Goal: Use online tool/utility: Utilize a website feature to perform a specific function

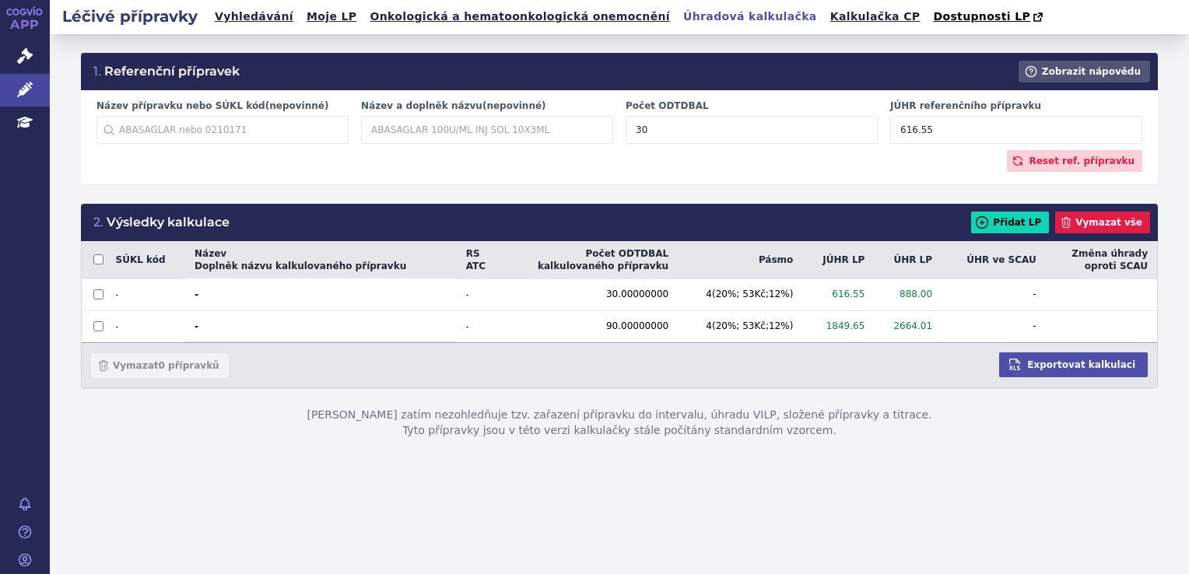
click at [664, 142] on input "30" at bounding box center [752, 130] width 252 height 28
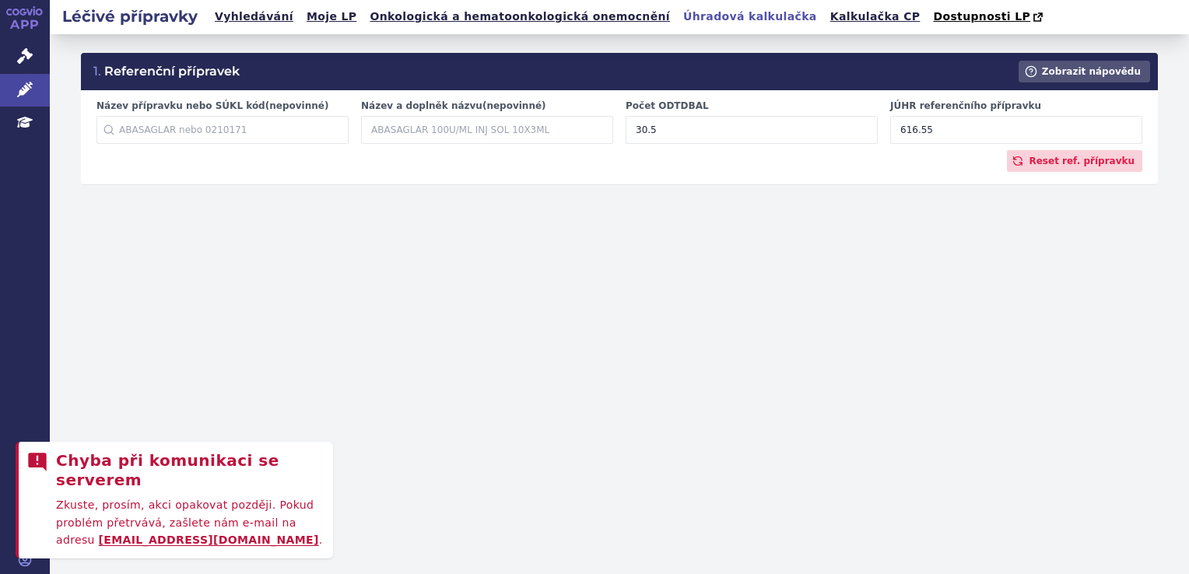
type input "30"
drag, startPoint x: 933, startPoint y: 132, endPoint x: 896, endPoint y: 132, distance: 37.4
click at [896, 132] on input "616.55" at bounding box center [1016, 130] width 252 height 28
paste input "36.64"
type input "636.64"
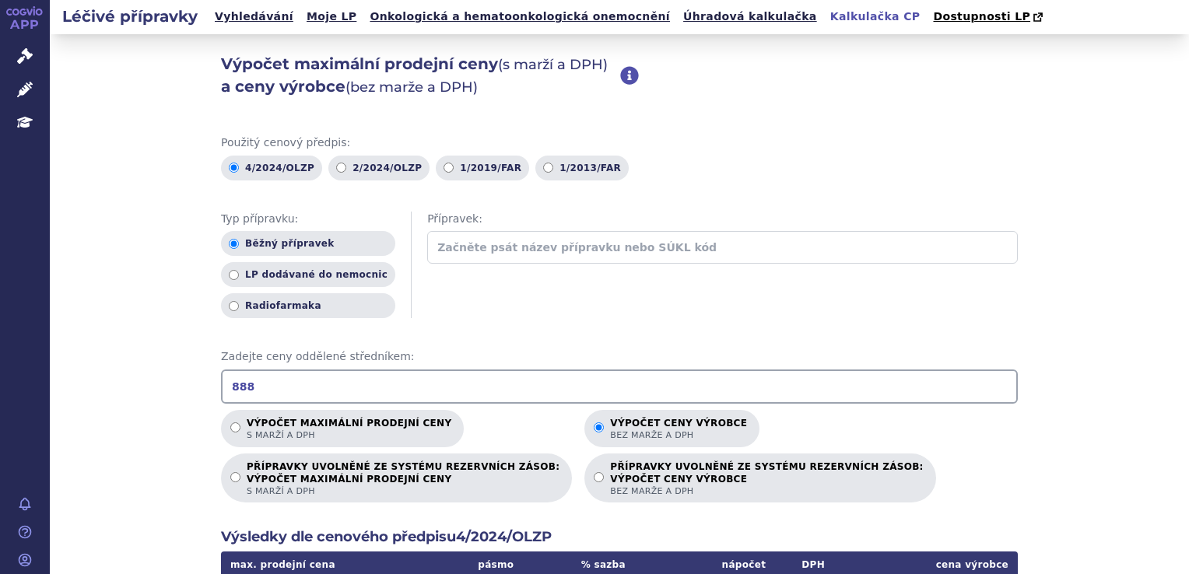
drag, startPoint x: 259, startPoint y: 402, endPoint x: 224, endPoint y: 400, distance: 35.1
click at [224, 400] on input "888" at bounding box center [619, 387] width 797 height 34
click at [168, 448] on div "Výpočet maximální prodejní ceny (s marží a DPH) a ceny výrobce (bez marže a DPH…" at bounding box center [619, 488] width 1139 height 908
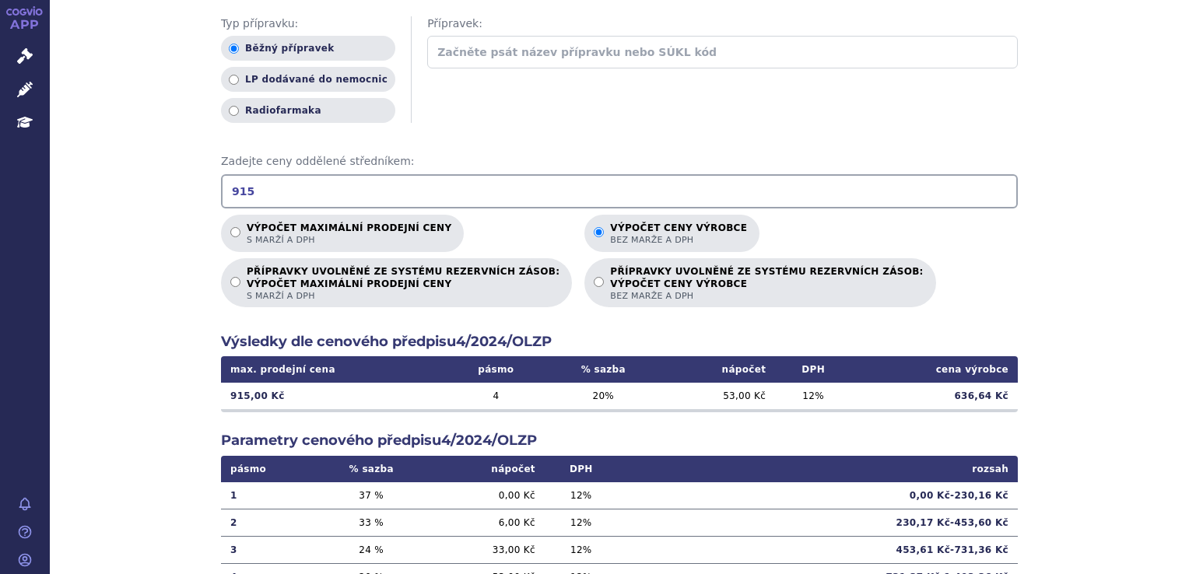
scroll to position [311, 0]
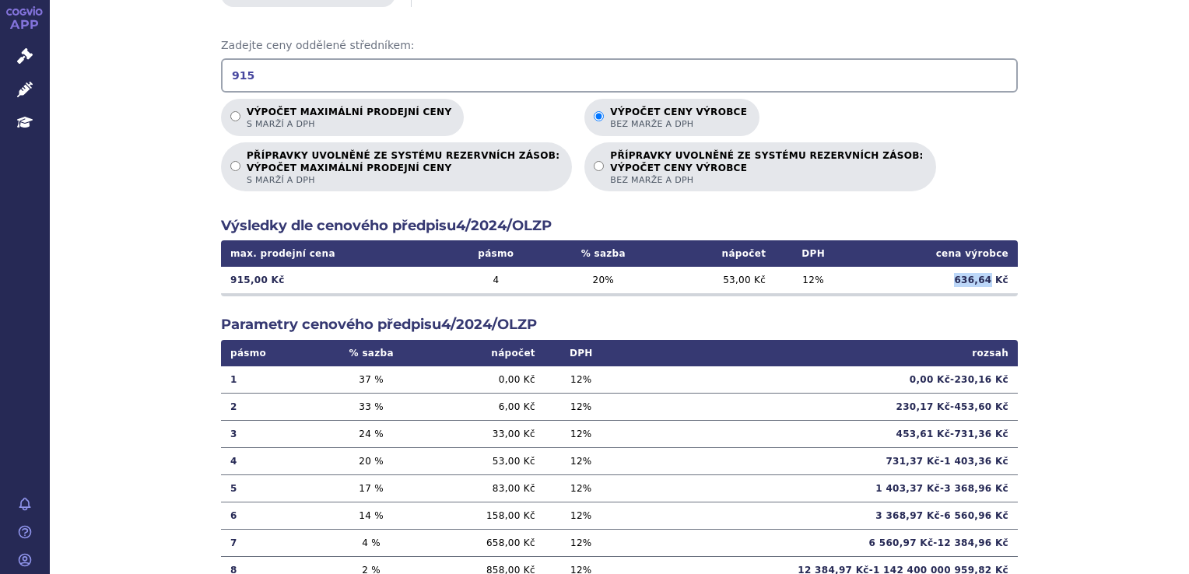
drag, startPoint x: 956, startPoint y: 280, endPoint x: 988, endPoint y: 279, distance: 31.9
click at [988, 279] on td "636,64 Kč" at bounding box center [934, 280] width 167 height 26
copy td "636,64"
click at [289, 86] on input "915" at bounding box center [619, 75] width 797 height 34
drag, startPoint x: 258, startPoint y: 73, endPoint x: 205, endPoint y: 82, distance: 53.7
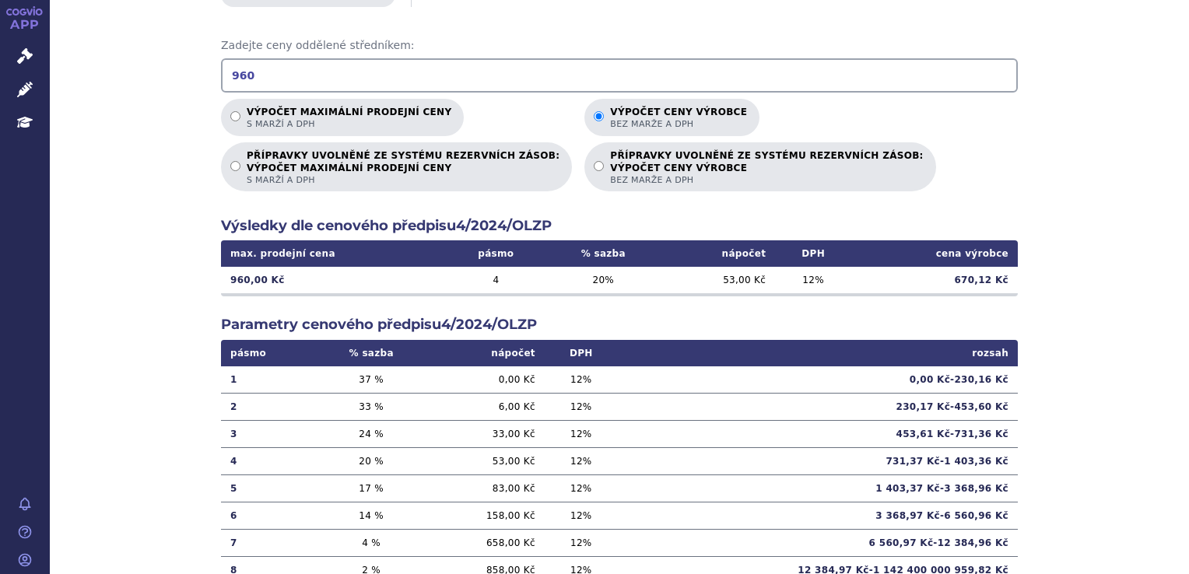
click at [205, 82] on div "Výpočet maximální prodejní ceny (s marží a DPH) a ceny výrobce (bez marže a DPH…" at bounding box center [619, 177] width 1139 height 908
type input "954"
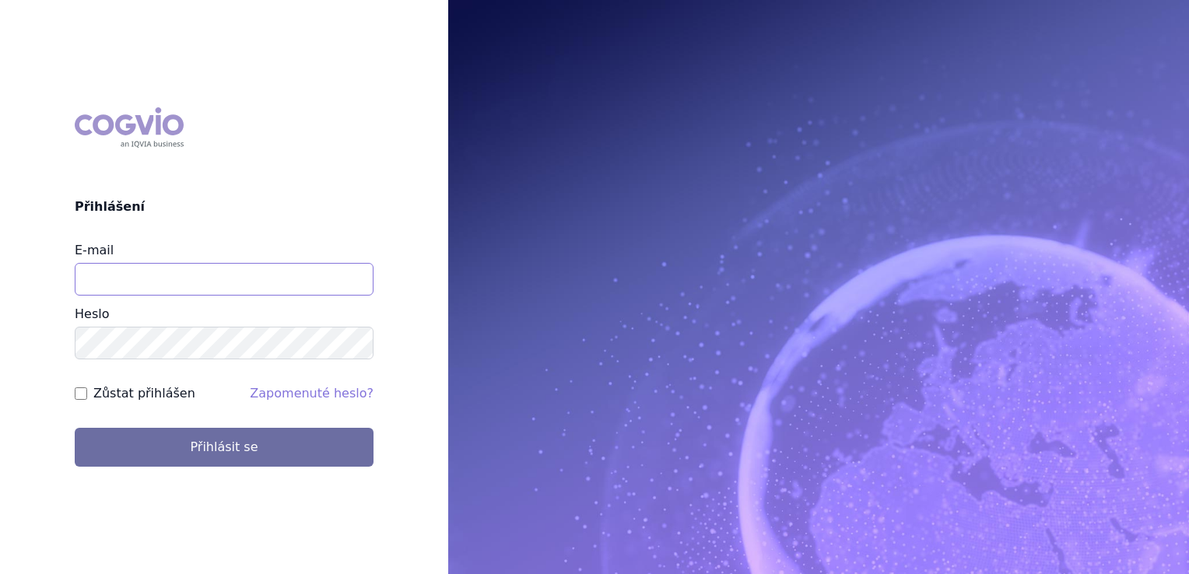
click at [266, 275] on input "E-mail" at bounding box center [224, 279] width 299 height 33
type input "[EMAIL_ADDRESS][DOMAIN_NAME]"
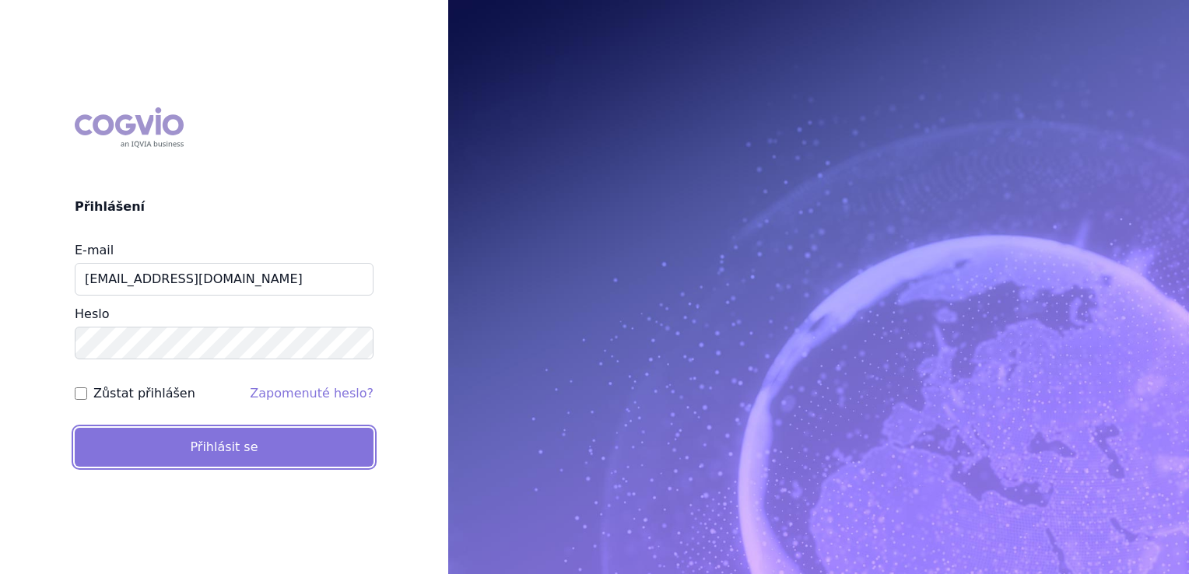
click at [214, 453] on button "Přihlásit se" at bounding box center [224, 447] width 299 height 39
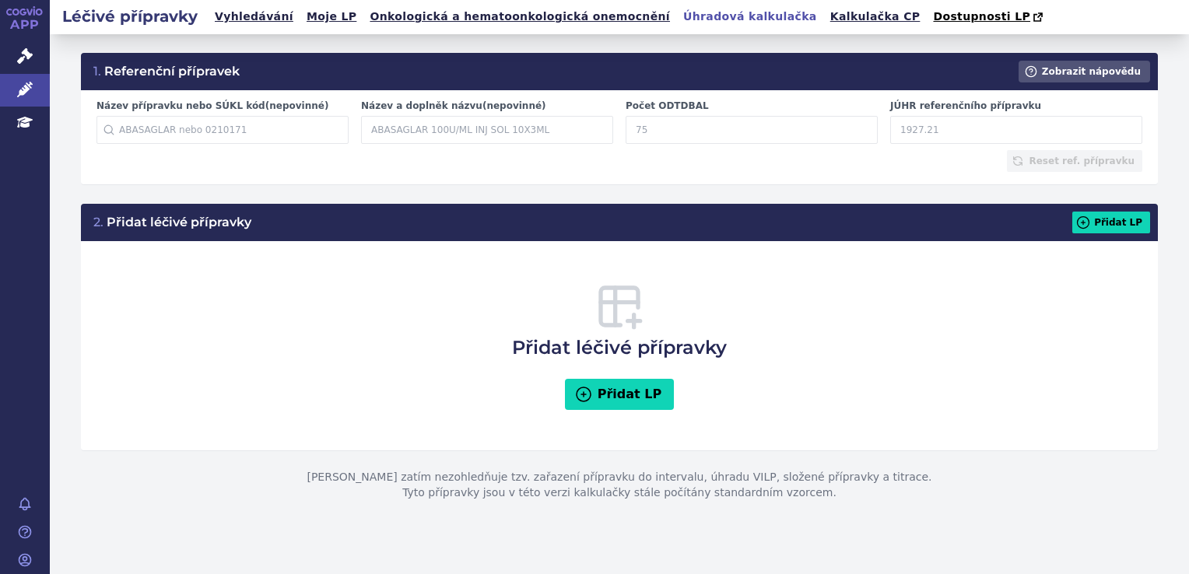
click at [896, 134] on input "JÚHR referenčního přípravku" at bounding box center [1016, 130] width 252 height 28
type input "636.64"
click at [799, 118] on input "Počet ODTDBAL" at bounding box center [752, 130] width 252 height 28
type input "30"
click at [1116, 231] on button "Přidat LP" at bounding box center [1111, 223] width 78 height 22
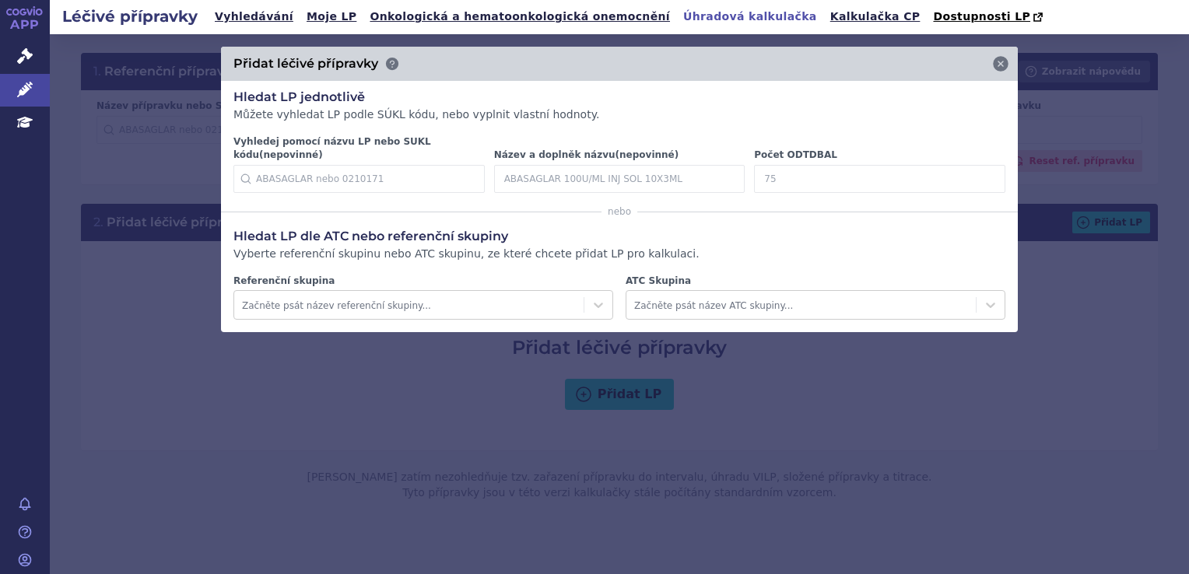
click at [844, 167] on input "Počet ODTDBAL" at bounding box center [879, 179] width 251 height 28
type input "30"
click at [981, 170] on icon at bounding box center [982, 179] width 19 height 19
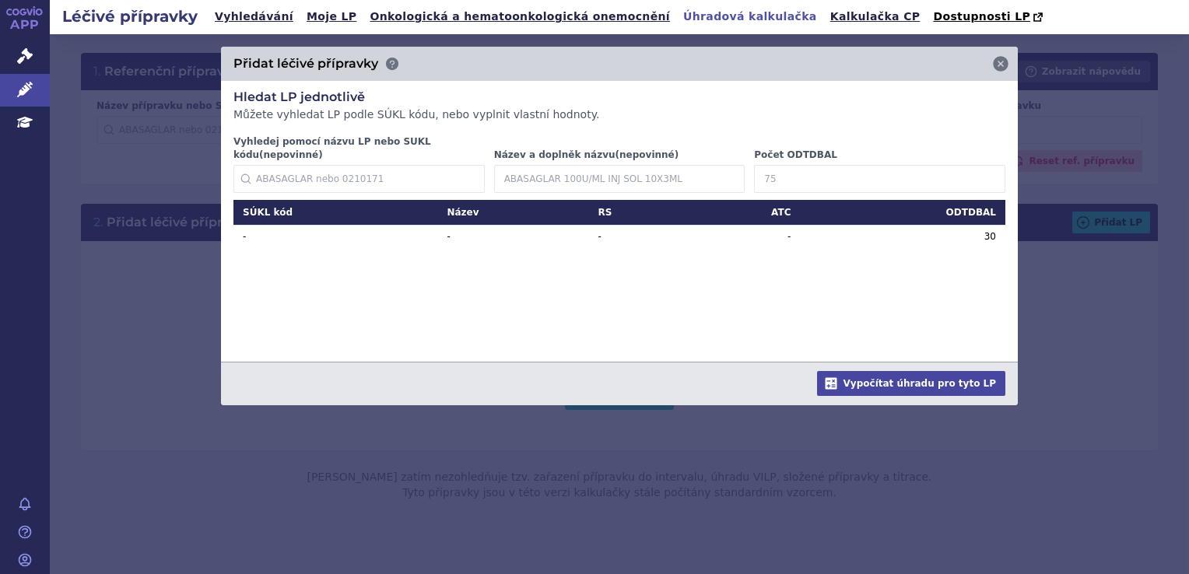
click at [883, 167] on input "Počet ODTDBAL" at bounding box center [879, 179] width 251 height 28
type input "90"
click at [981, 171] on icon at bounding box center [982, 179] width 16 height 16
click at [892, 167] on input "Počet ODTDBAL" at bounding box center [879, 179] width 251 height 28
type input "28"
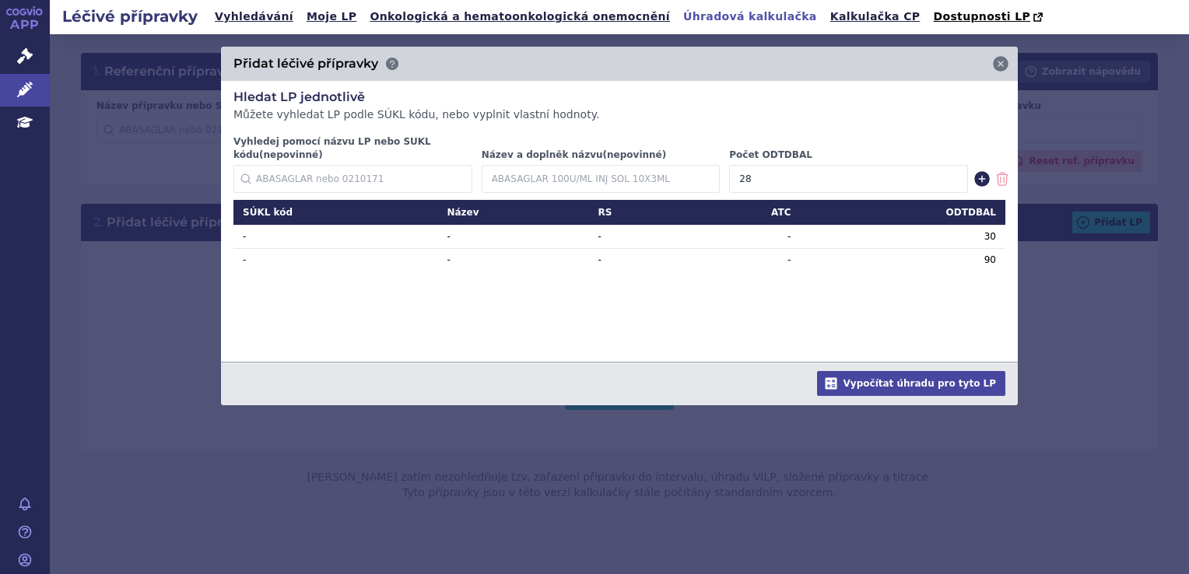
click at [980, 171] on icon at bounding box center [982, 179] width 16 height 16
click at [872, 167] on input "Počet ODTDBAL" at bounding box center [879, 179] width 251 height 28
type input "100"
click at [984, 171] on icon at bounding box center [982, 179] width 16 height 16
click at [880, 166] on input "Počet ODTDBAL" at bounding box center [879, 179] width 251 height 28
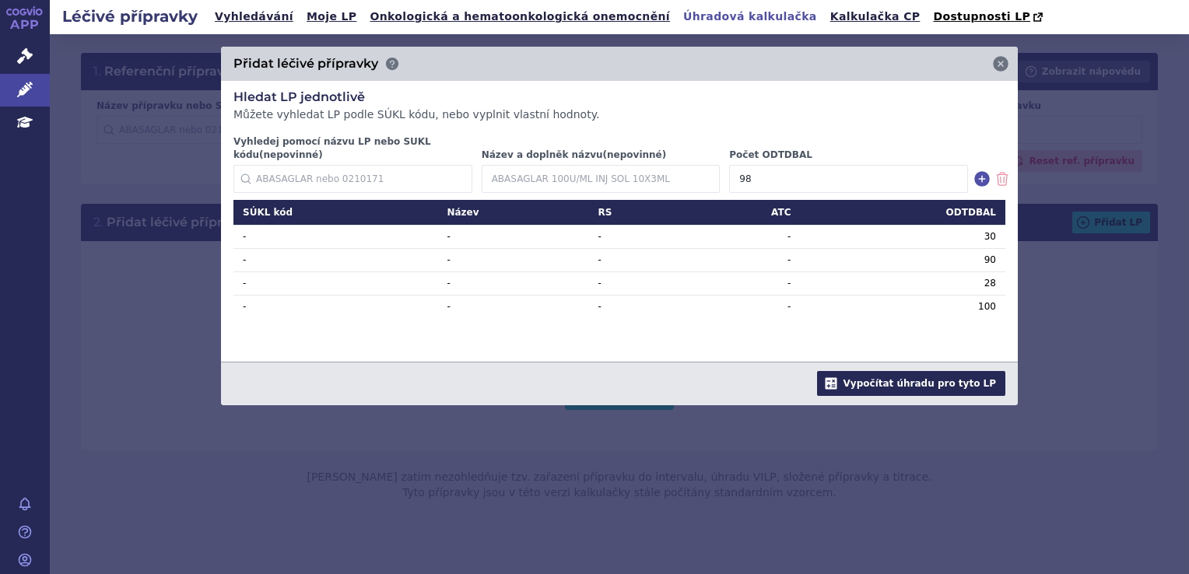
type input "98"
click at [932, 371] on button "Vypočítat úhradu pro tyto LP" at bounding box center [911, 383] width 188 height 25
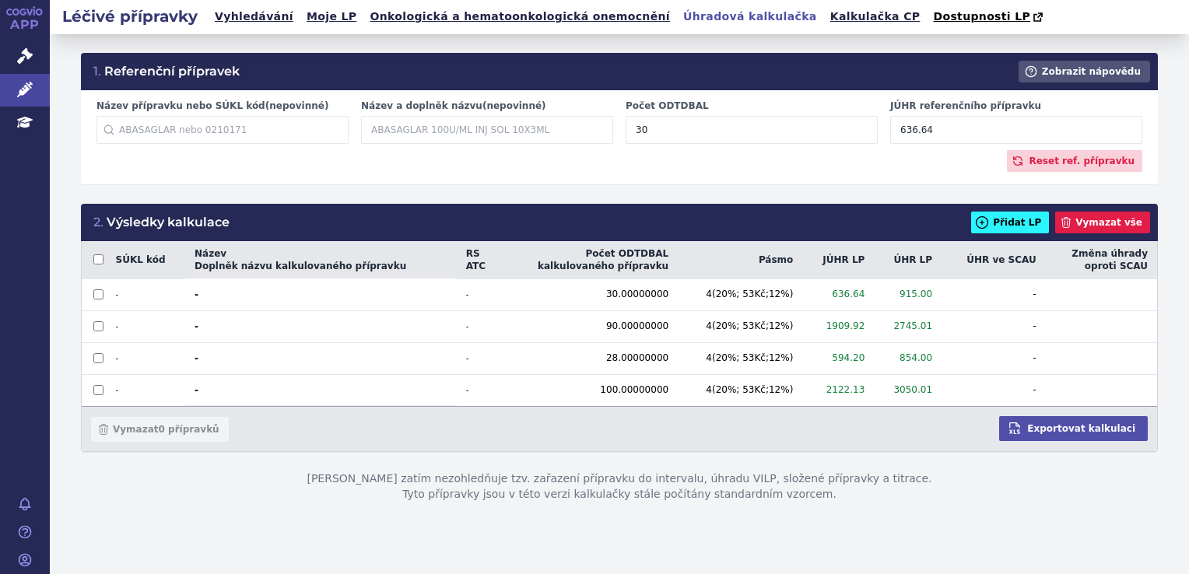
click at [990, 226] on icon at bounding box center [982, 223] width 16 height 16
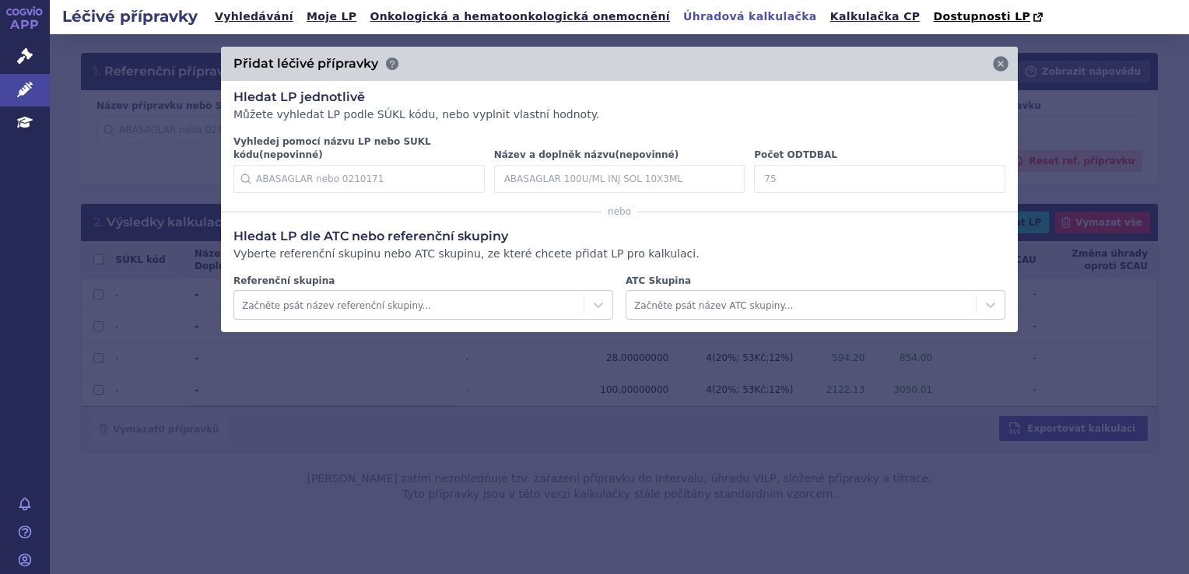
click at [853, 173] on input "Počet ODTDBAL" at bounding box center [879, 179] width 251 height 28
type input "98"
click at [982, 171] on icon at bounding box center [982, 179] width 16 height 16
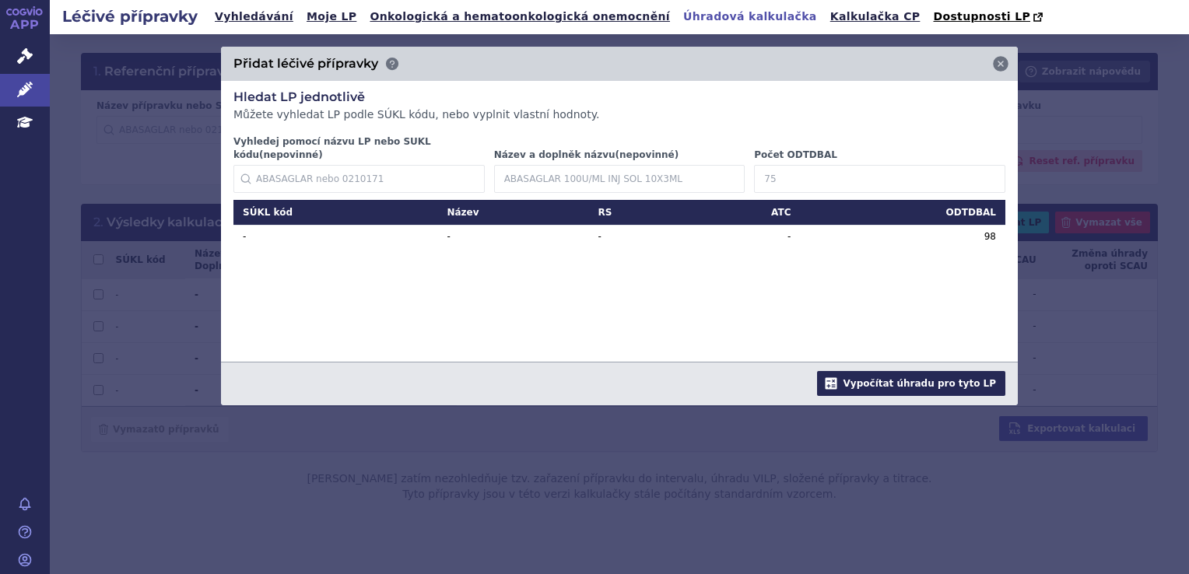
click at [976, 377] on button "Vypočítat úhradu pro tyto LP" at bounding box center [911, 383] width 188 height 25
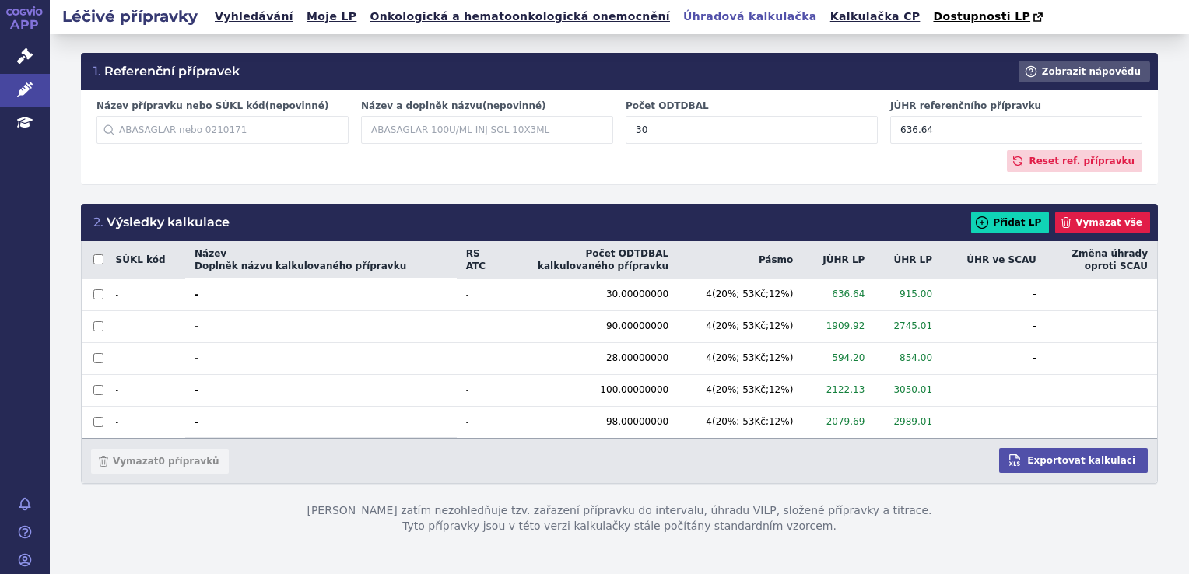
drag, startPoint x: 946, startPoint y: 135, endPoint x: 896, endPoint y: 135, distance: 49.8
click at [896, 135] on input "636.64" at bounding box center [1016, 130] width 252 height 28
drag, startPoint x: 937, startPoint y: 143, endPoint x: 860, endPoint y: 133, distance: 77.7
click at [860, 133] on div "Název přípravku nebo SÚKL kód (nepovinné) Začněte psát název přípravku nebo SÚK…" at bounding box center [619, 125] width 1058 height 51
drag, startPoint x: 981, startPoint y: 126, endPoint x: 859, endPoint y: 129, distance: 121.4
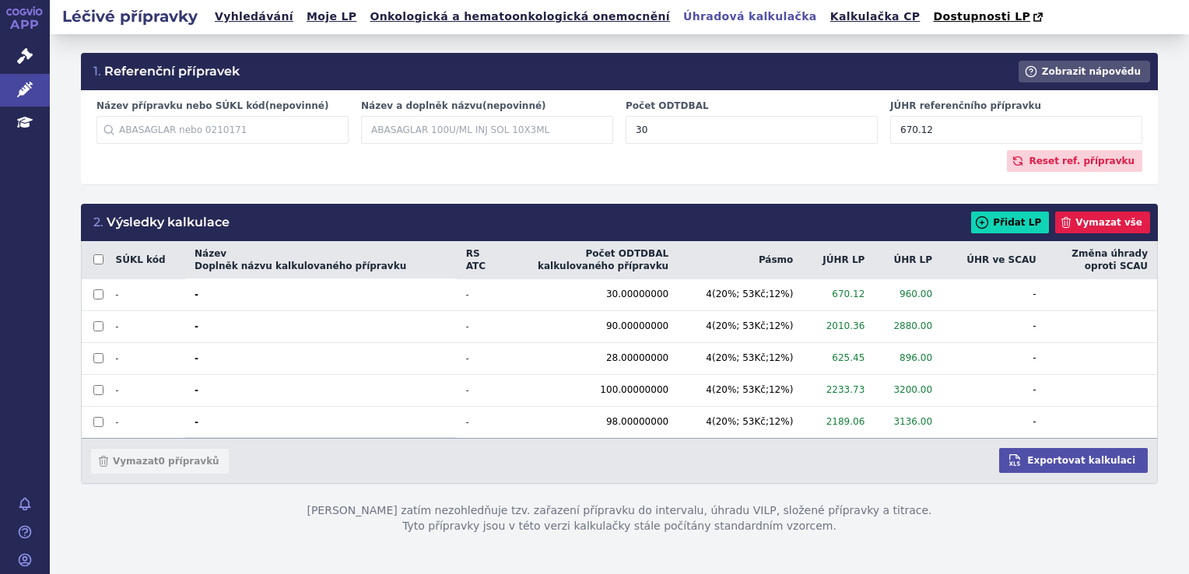
click at [859, 129] on div "Název přípravku nebo SÚKL kód (nepovinné) Začněte psát název přípravku nebo SÚK…" at bounding box center [619, 125] width 1058 height 51
type input "665.65"
click at [633, 176] on div "Název přípravku nebo SÚKL kód (nepovinné) Začněte psát název přípravku nebo SÚK…" at bounding box center [619, 137] width 1077 height 94
